Goal: Register for event/course

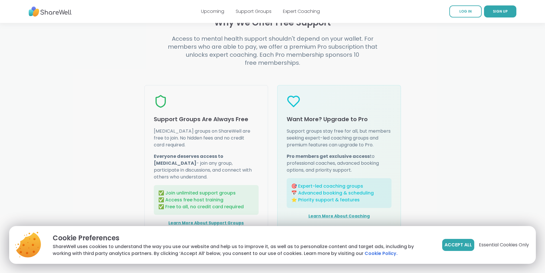
scroll to position [716, 0]
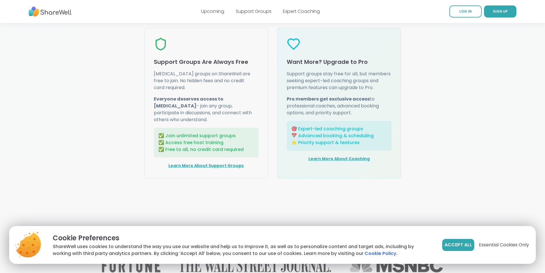
click at [255, 6] on div "Upcoming Support Groups Expert Coaching" at bounding box center [260, 11] width 119 height 16
click at [250, 10] on link "Support Groups" at bounding box center [254, 11] width 36 height 7
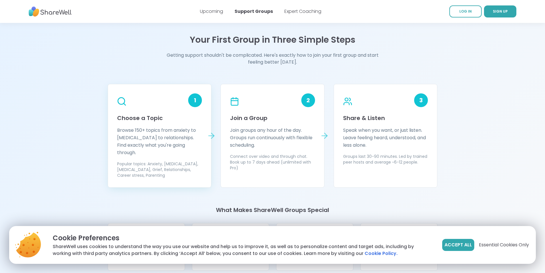
scroll to position [487, 0]
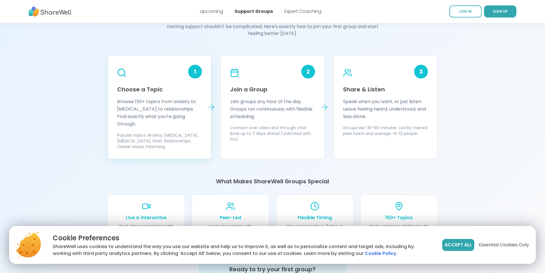
click at [163, 107] on p "Browse 150+ topics from anxiety to [MEDICAL_DATA] to relationships. Find exactl…" at bounding box center [159, 113] width 85 height 30
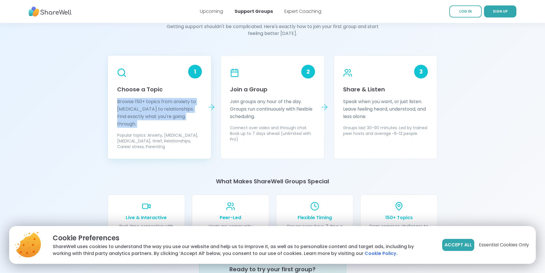
click at [163, 107] on p "Browse 150+ topics from anxiety to [MEDICAL_DATA] to relationships. Find exactl…" at bounding box center [159, 113] width 85 height 30
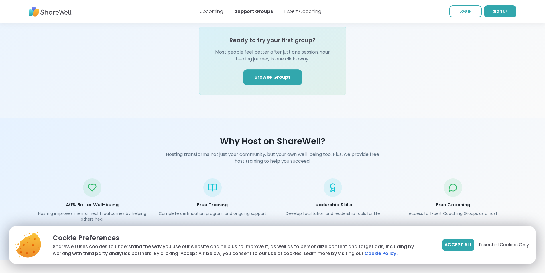
scroll to position [744, 0]
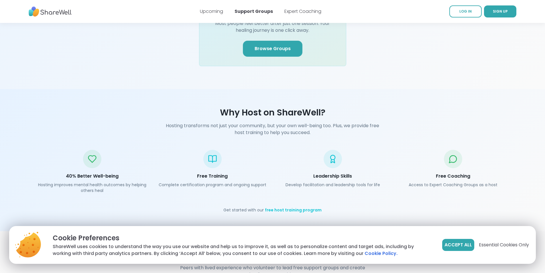
click at [257, 44] on link "Browse Groups" at bounding box center [273, 49] width 60 height 16
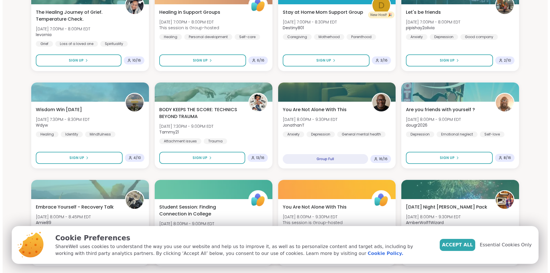
scroll to position [258, 0]
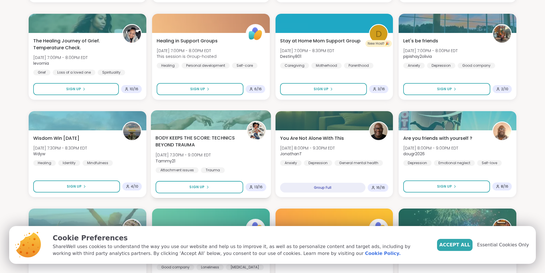
drag, startPoint x: 174, startPoint y: 135, endPoint x: 164, endPoint y: 138, distance: 11.1
click at [164, 138] on span "BODY KEEPS THE SCORE: TECHNICS BEYOND TRAUMA" at bounding box center [197, 142] width 84 height 14
click at [180, 139] on span "BODY KEEPS THE SCORE: TECHNICS BEYOND TRAUMA" at bounding box center [200, 142] width 86 height 14
click at [180, 139] on span "BODY KEEPS THE SCORE: TECHNICS BEYOND TRAUMA" at bounding box center [197, 142] width 84 height 14
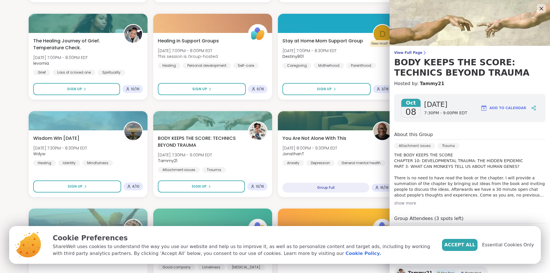
scroll to position [29, 0]
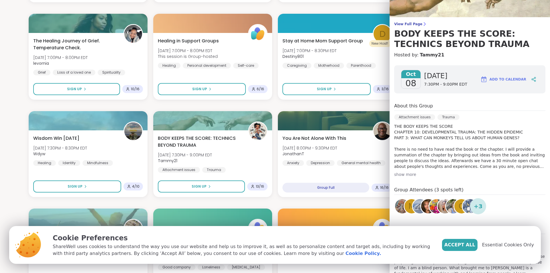
click at [405, 174] on div "show more" at bounding box center [469, 174] width 151 height 6
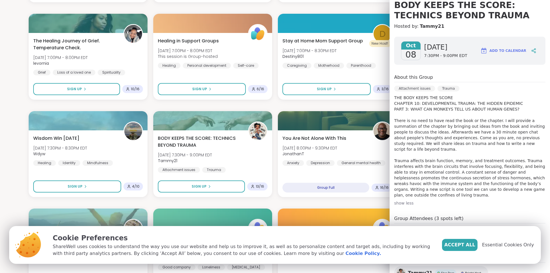
scroll to position [86, 0]
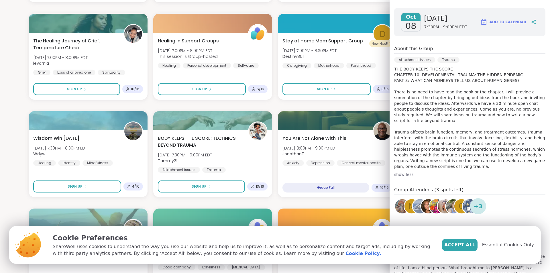
drag, startPoint x: 468, startPoint y: 171, endPoint x: 419, endPoint y: 92, distance: 92.6
click at [419, 92] on div "About this Group Attachment issues Trauma show less" at bounding box center [469, 111] width 151 height 132
click at [436, 118] on p "THE BODY KEEPS THE SCORE CHAPTER 10: DEVELOPMENTAL TRAUMA: THE HIDDEN EPIDEMIC …" at bounding box center [469, 117] width 151 height 103
drag, startPoint x: 471, startPoint y: 165, endPoint x: 467, endPoint y: 112, distance: 53.1
click at [396, 47] on div "About this Group Attachment issues Trauma show less" at bounding box center [469, 111] width 151 height 132
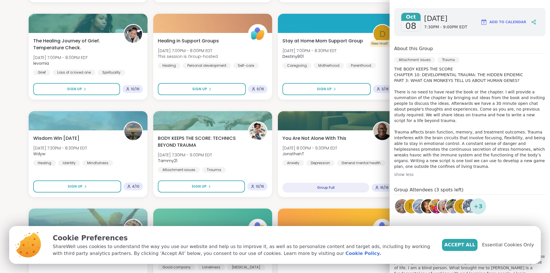
click at [482, 131] on p "THE BODY KEEPS THE SCORE CHAPTER 10: DEVELOPMENTAL TRAUMA: THE HIDDEN EPIDEMIC …" at bounding box center [469, 117] width 151 height 103
drag, startPoint x: 432, startPoint y: 167, endPoint x: 428, endPoint y: 77, distance: 90.0
click at [390, 50] on div "Oct 08 Wednesday 7:30PM - 9:00PM EDT Add to Calendar About this Group Attachmen…" at bounding box center [469, 141] width 160 height 277
click at [467, 158] on p "THE BODY KEEPS THE SCORE CHAPTER 10: DEVELOPMENTAL TRAUMA: THE HIDDEN EPIDEMIC …" at bounding box center [469, 117] width 151 height 103
click at [461, 146] on p "THE BODY KEEPS THE SCORE CHAPTER 10: DEVELOPMENTAL TRAUMA: THE HIDDEN EPIDEMIC …" at bounding box center [469, 117] width 151 height 103
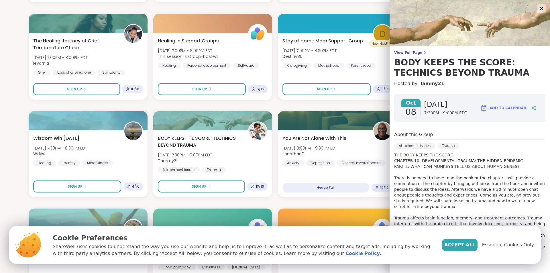
scroll to position [29, 0]
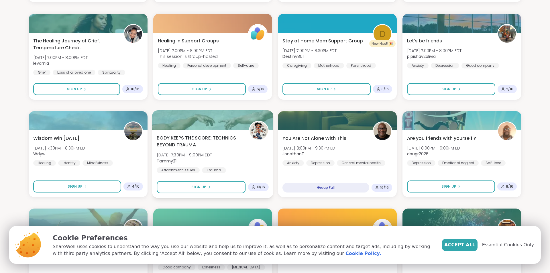
click at [269, 130] on div "BODY KEEPS THE SCORE: TECHNICS BEYOND TRAUMA Wed, Oct 08 | 7:30PM - 9:00PM EDT …" at bounding box center [212, 164] width 121 height 68
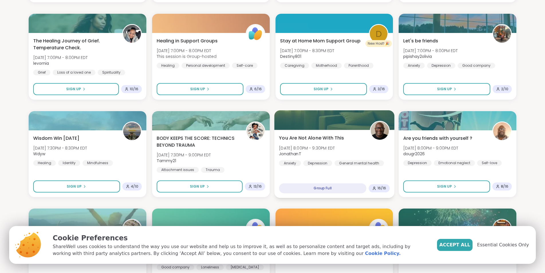
click at [306, 135] on span "You Are Not Alone With This" at bounding box center [311, 138] width 65 height 7
